Goal: Find specific page/section: Find specific page/section

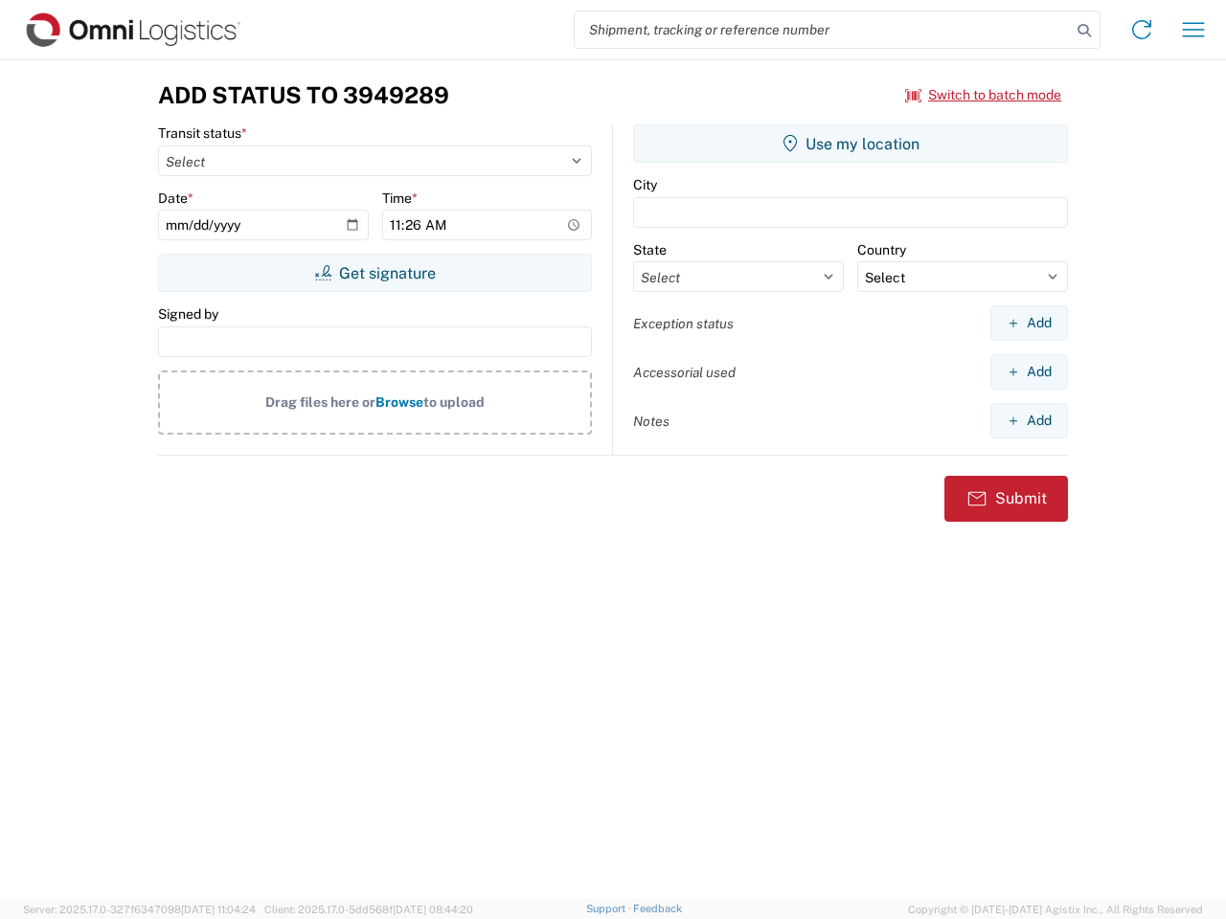
click at [823, 30] on input "search" at bounding box center [823, 29] width 496 height 36
click at [1084, 31] on icon at bounding box center [1084, 30] width 27 height 27
click at [1142, 30] on icon at bounding box center [1141, 29] width 31 height 31
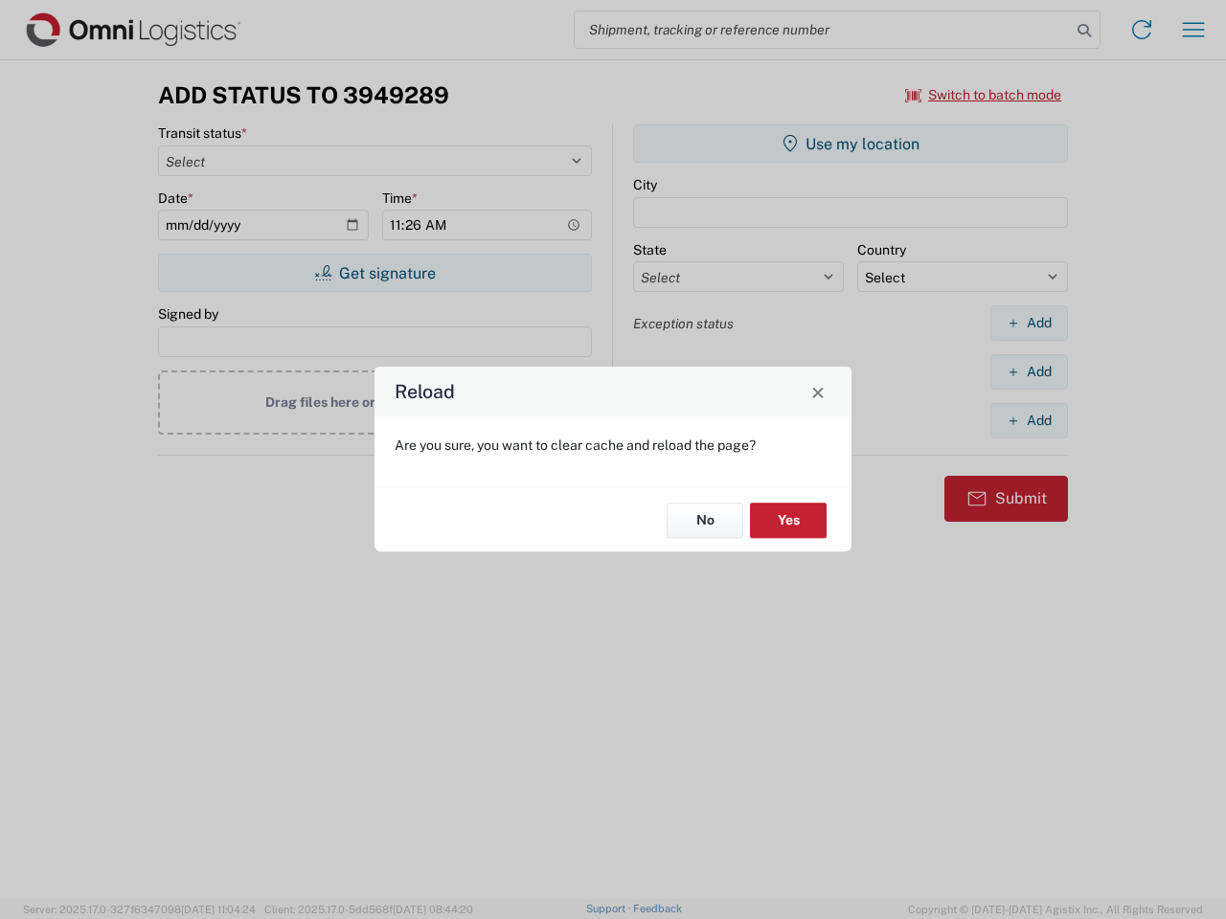
click at [984, 95] on div "Reload Are you sure, you want to clear cache and reload the page? No Yes" at bounding box center [613, 459] width 1226 height 919
click at [374, 273] on div "Reload Are you sure, you want to clear cache and reload the page? No Yes" at bounding box center [613, 459] width 1226 height 919
click at [850, 144] on div "Reload Are you sure, you want to clear cache and reload the page? No Yes" at bounding box center [613, 459] width 1226 height 919
click at [1029, 323] on div "Reload Are you sure, you want to clear cache and reload the page? No Yes" at bounding box center [613, 459] width 1226 height 919
click at [1029, 372] on div "Reload Are you sure, you want to clear cache and reload the page? No Yes" at bounding box center [613, 459] width 1226 height 919
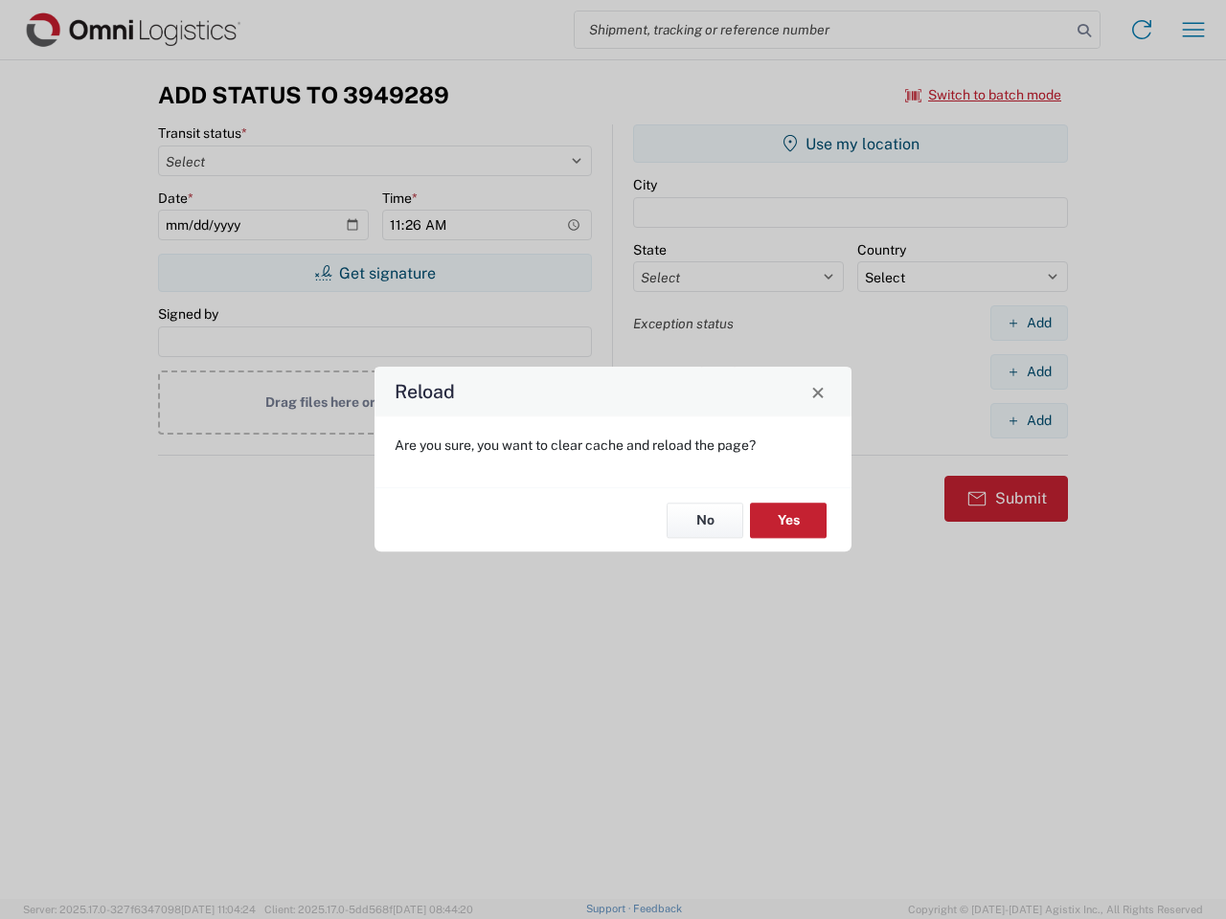
click at [1029, 420] on div "Reload Are you sure, you want to clear cache and reload the page? No Yes" at bounding box center [613, 459] width 1226 height 919
